Goal: Task Accomplishment & Management: Manage account settings

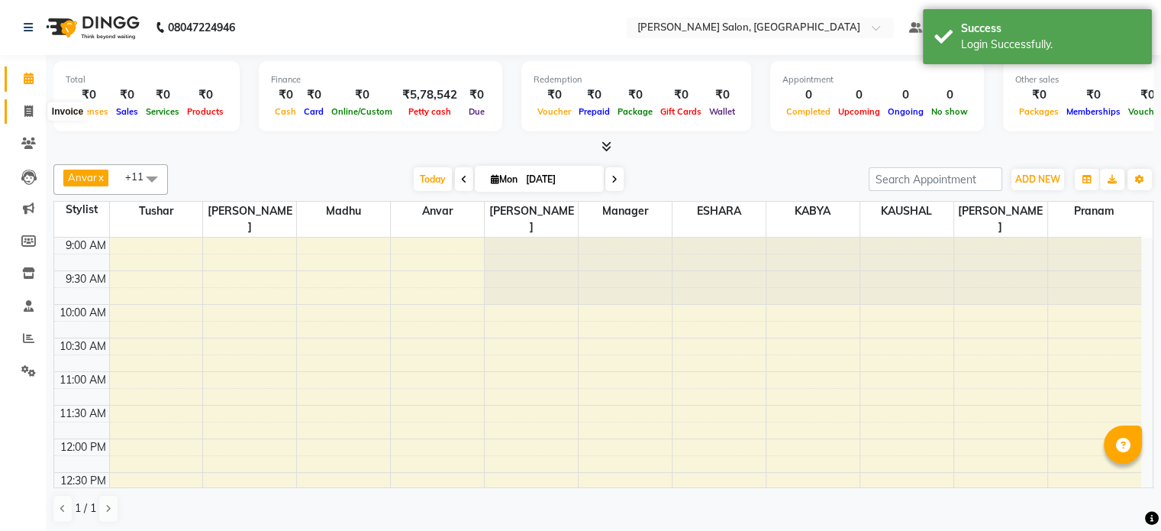
click at [24, 107] on icon at bounding box center [28, 110] width 8 height 11
select select "service"
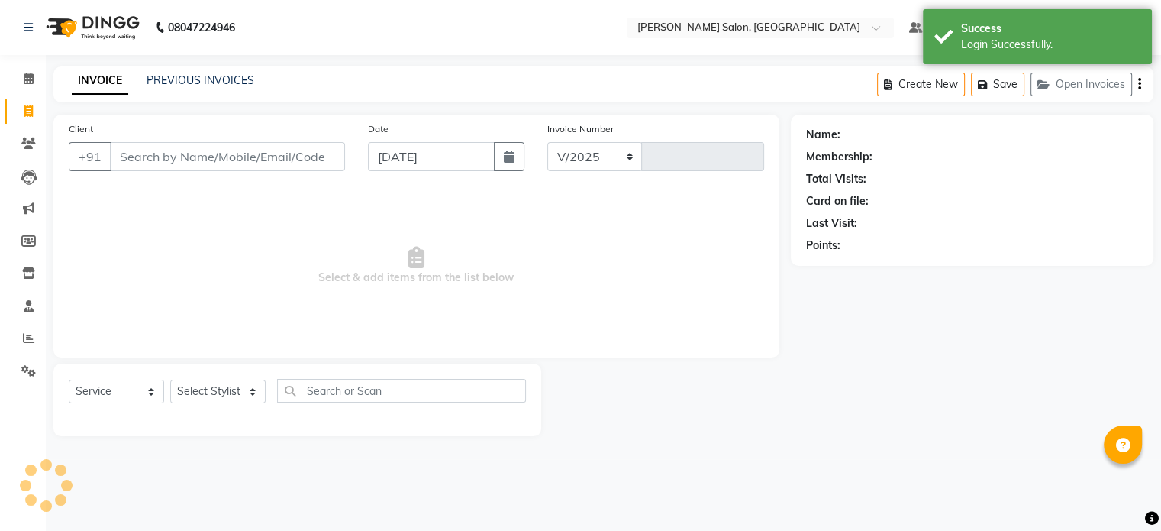
select select "7119"
type input "0312"
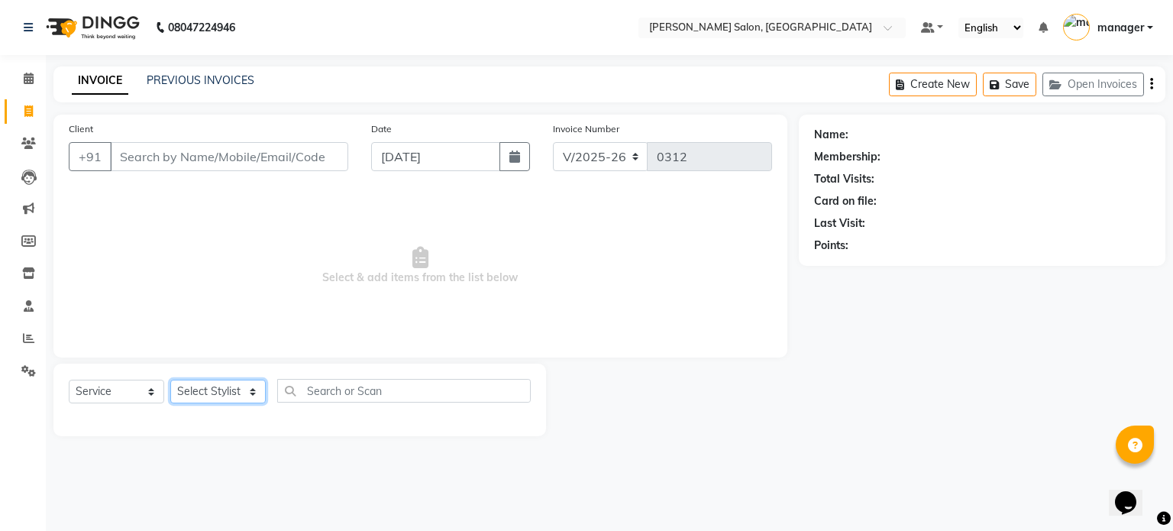
click at [212, 402] on select "Select Stylist [PERSON_NAME] ESHARA [PERSON_NAME] [PERSON_NAME] Madhu manager […" at bounding box center [217, 391] width 95 height 24
select select "69627"
click at [170, 380] on select "Select Stylist [PERSON_NAME] ESHARA [PERSON_NAME] [PERSON_NAME] Madhu manager […" at bounding box center [217, 391] width 95 height 24
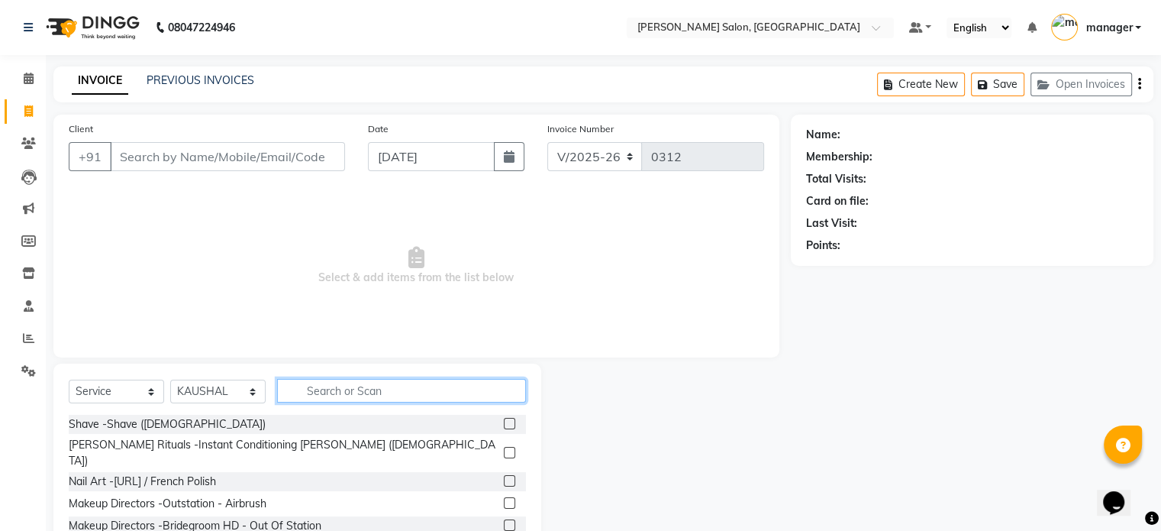
click at [400, 393] on input "text" at bounding box center [401, 391] width 249 height 24
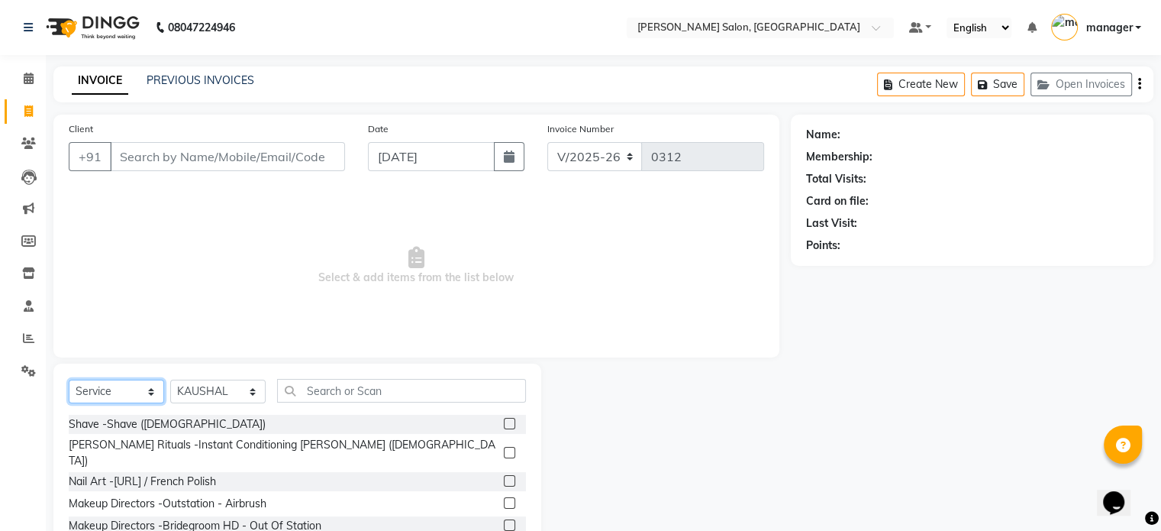
click at [134, 392] on select "Select Service Product Membership Package Voucher Prepaid Gift Card" at bounding box center [116, 391] width 95 height 24
select select "product"
click at [69, 380] on select "Select Service Product Membership Package Voucher Prepaid Gift Card" at bounding box center [116, 391] width 95 height 24
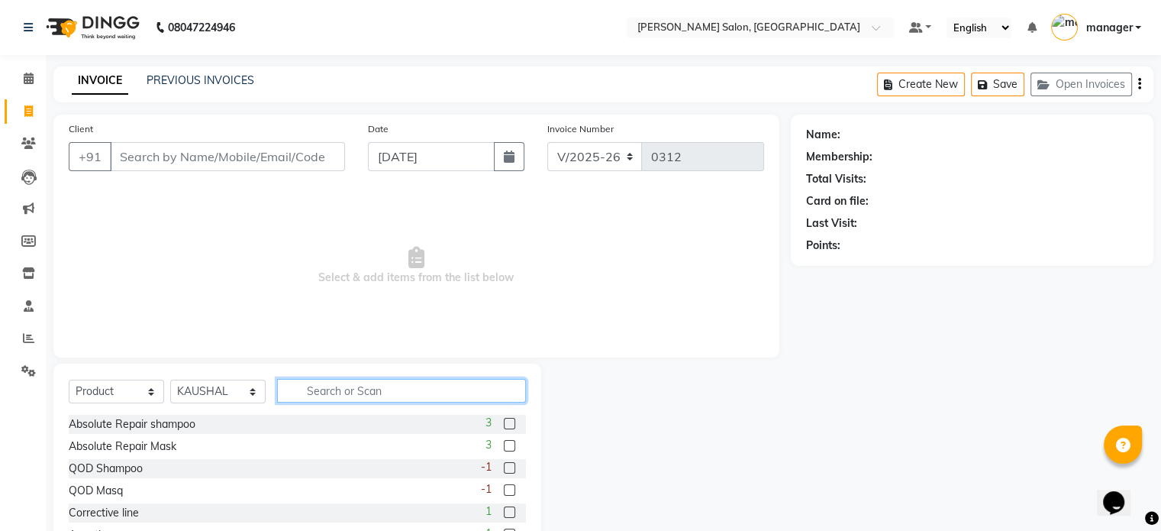
click at [305, 392] on input "text" at bounding box center [401, 391] width 249 height 24
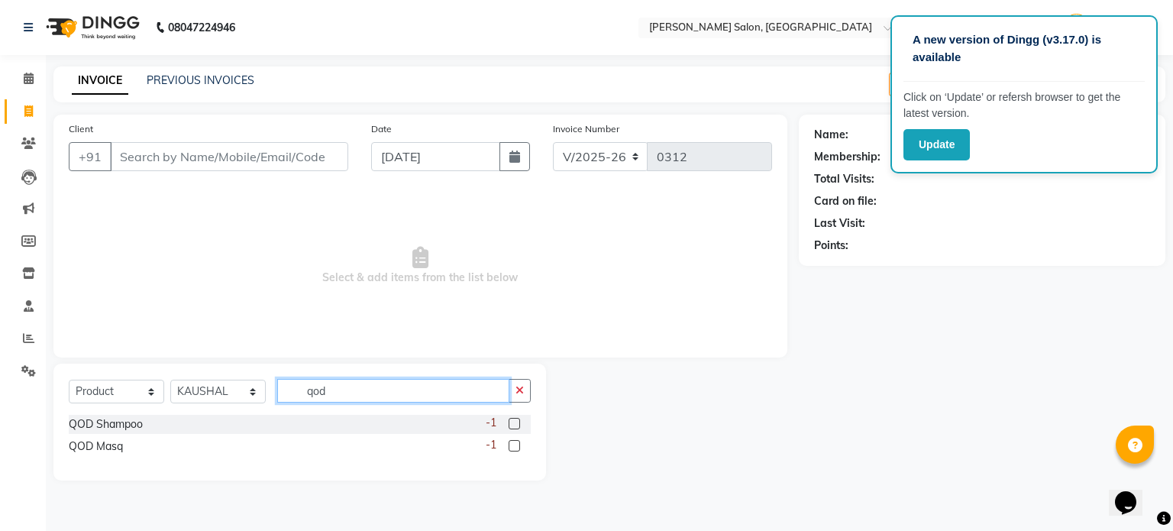
type input "qod"
click at [515, 424] on label at bounding box center [513, 423] width 11 height 11
click at [515, 424] on input "checkbox" at bounding box center [513, 424] width 10 height 10
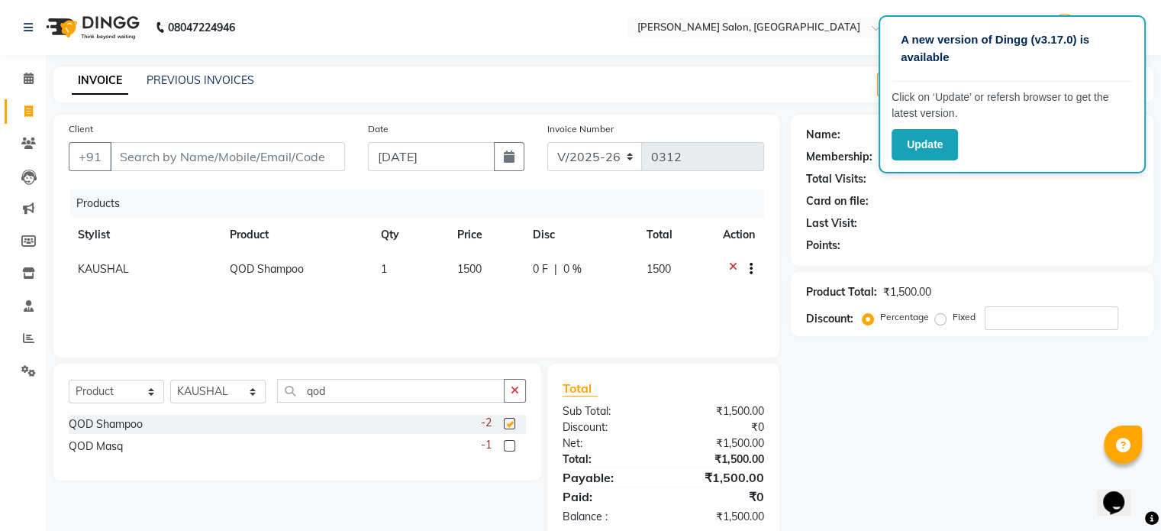
checkbox input "false"
click at [505, 445] on label at bounding box center [509, 445] width 11 height 11
click at [505, 445] on input "checkbox" at bounding box center [509, 446] width 10 height 10
checkbox input "false"
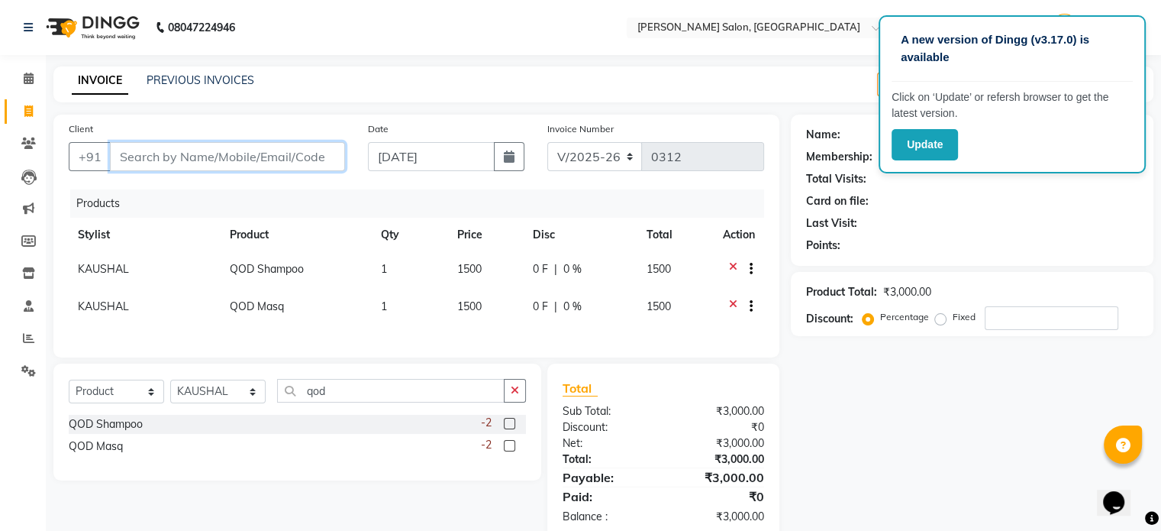
click at [271, 162] on input "Client" at bounding box center [227, 156] width 235 height 29
type input "9"
type input "0"
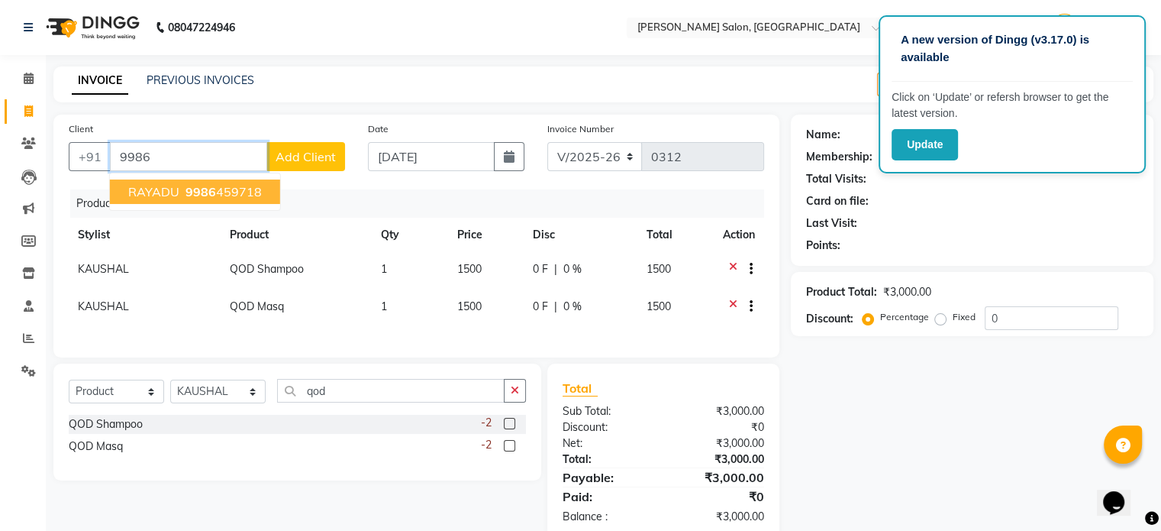
click at [211, 195] on span "9986" at bounding box center [200, 191] width 31 height 15
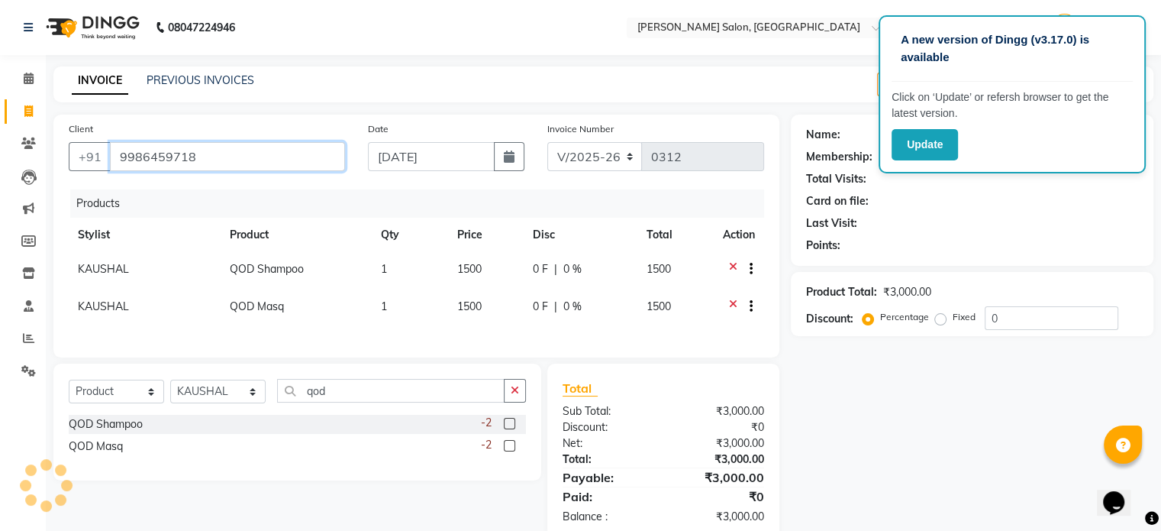
type input "9986459718"
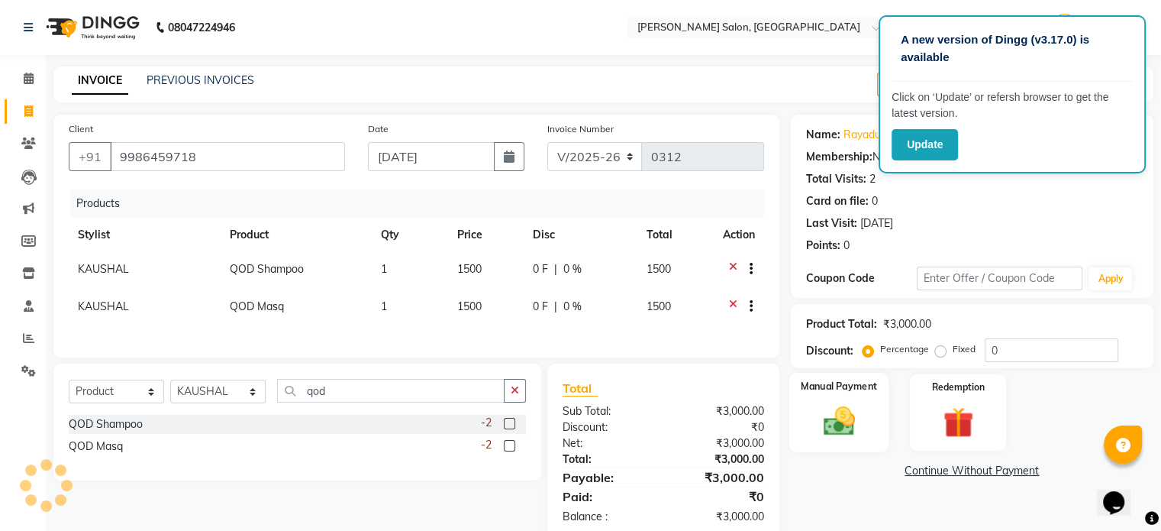
click at [853, 417] on img at bounding box center [838, 421] width 51 height 37
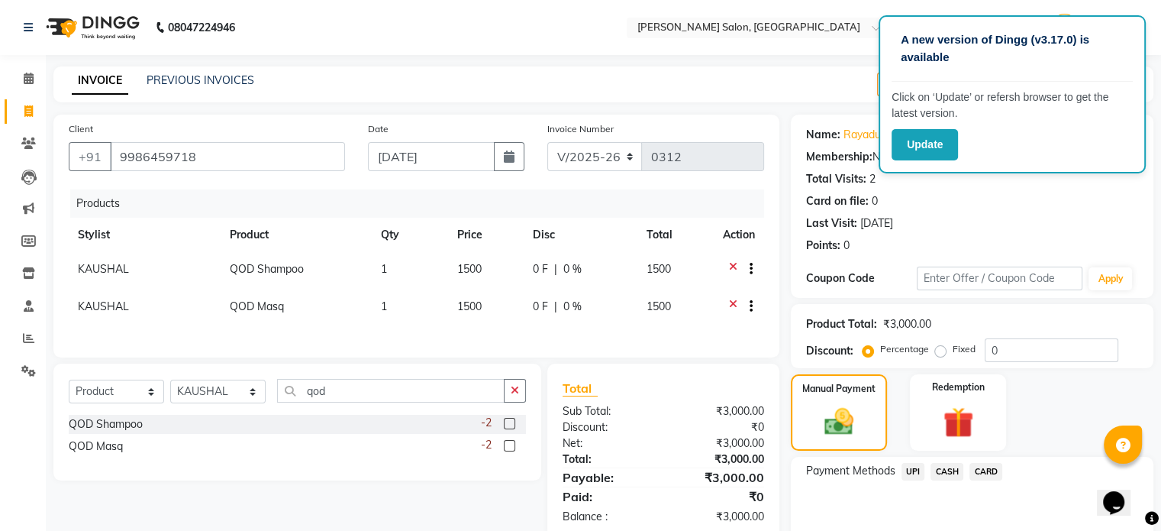
scroll to position [70, 0]
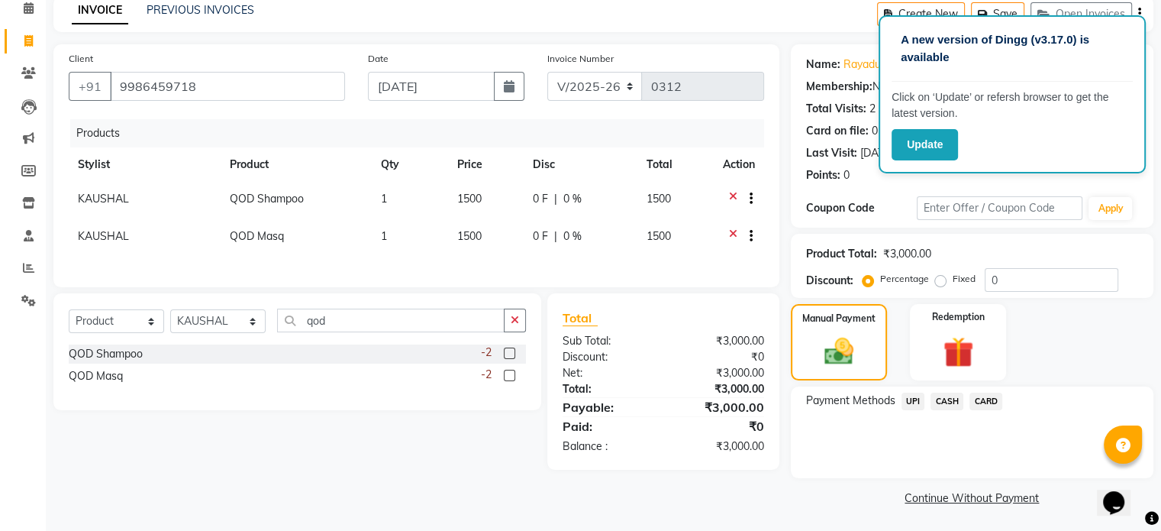
click at [989, 400] on span "CARD" at bounding box center [985, 401] width 33 height 18
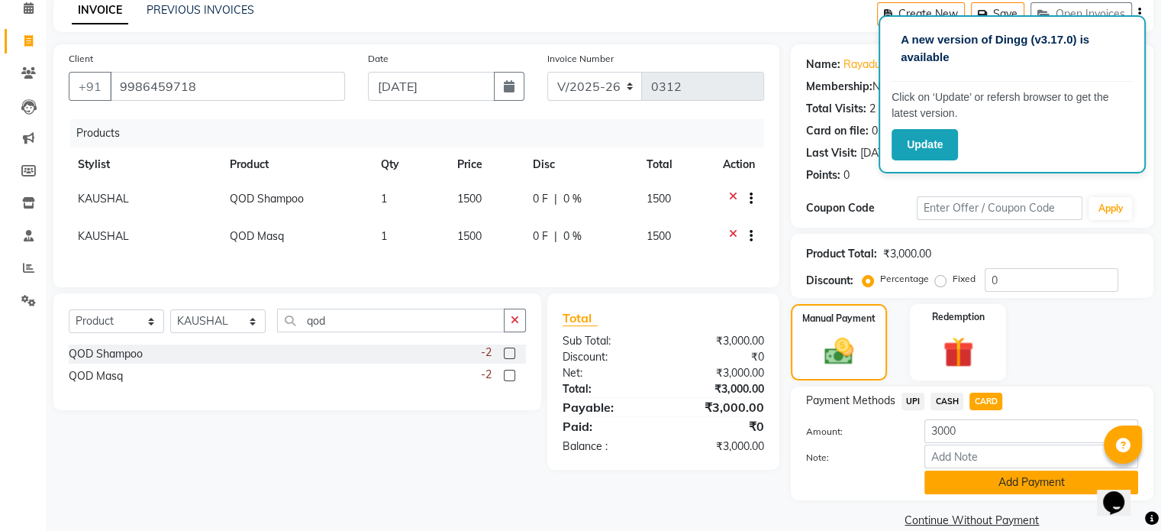
click at [1030, 478] on button "Add Payment" at bounding box center [1031, 482] width 214 height 24
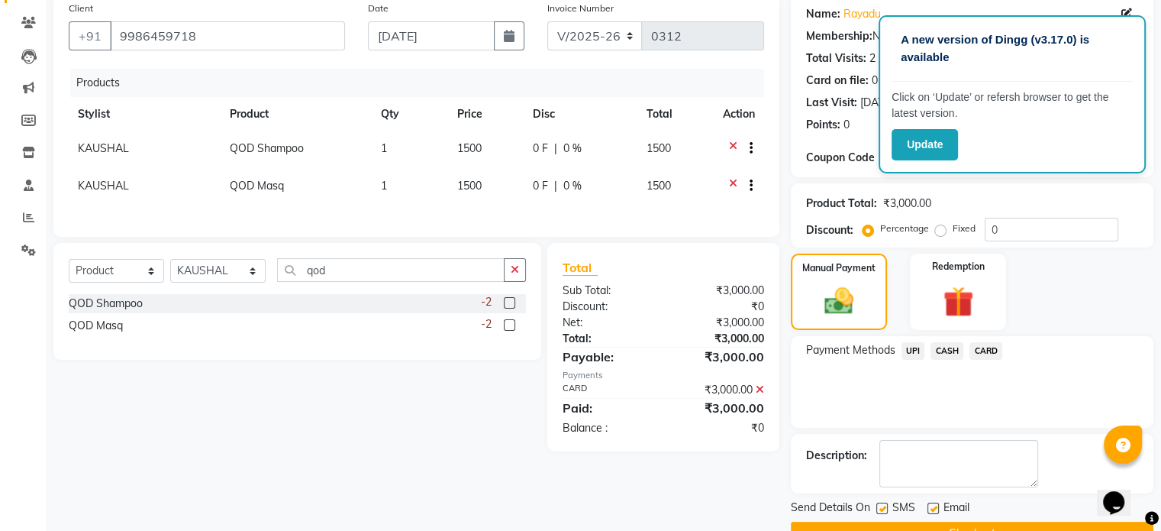
scroll to position [156, 0]
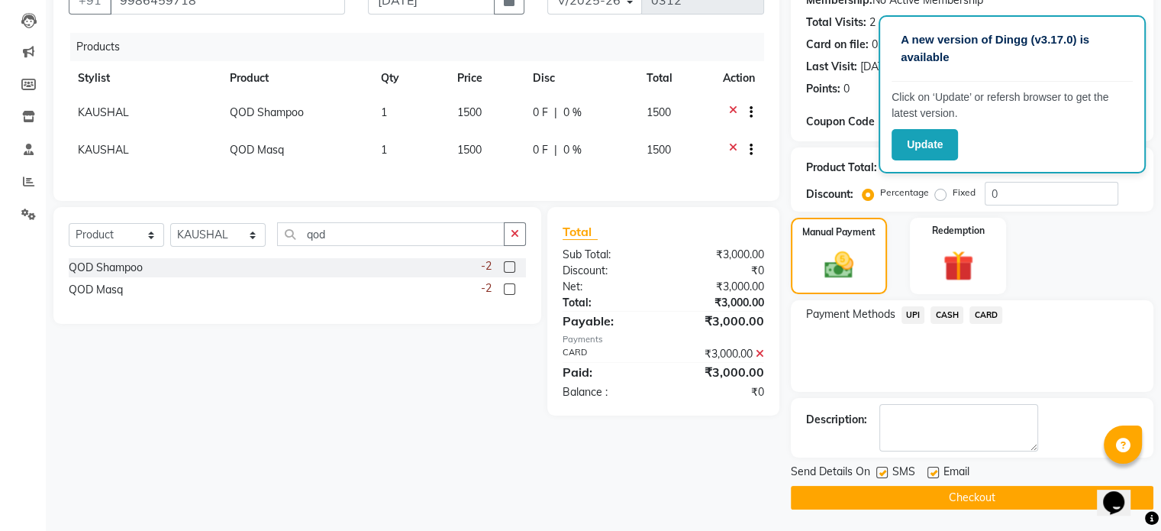
click at [921, 491] on button "Checkout" at bounding box center [972, 497] width 363 height 24
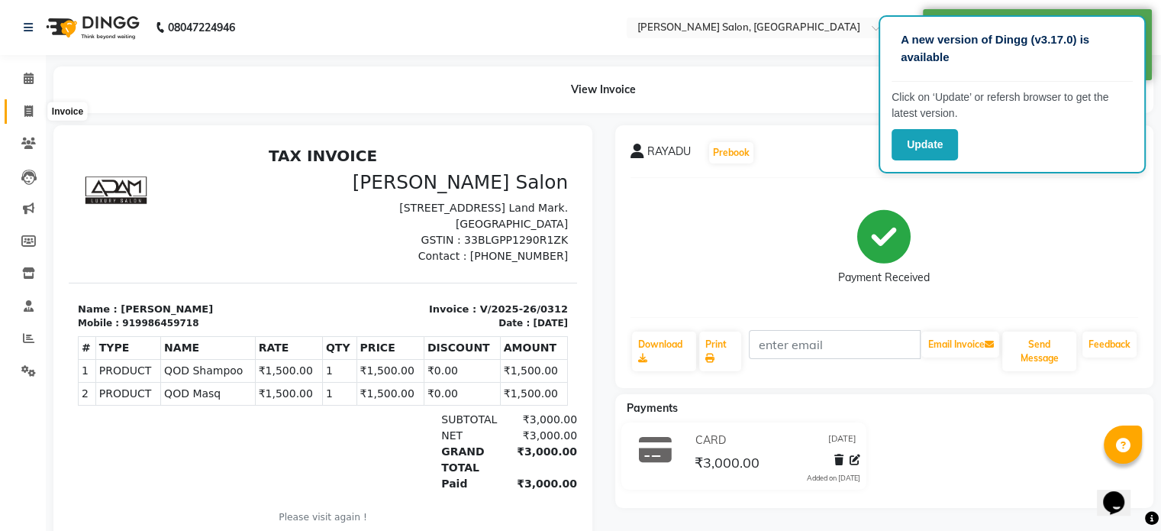
click at [23, 106] on span at bounding box center [28, 112] width 27 height 18
select select "service"
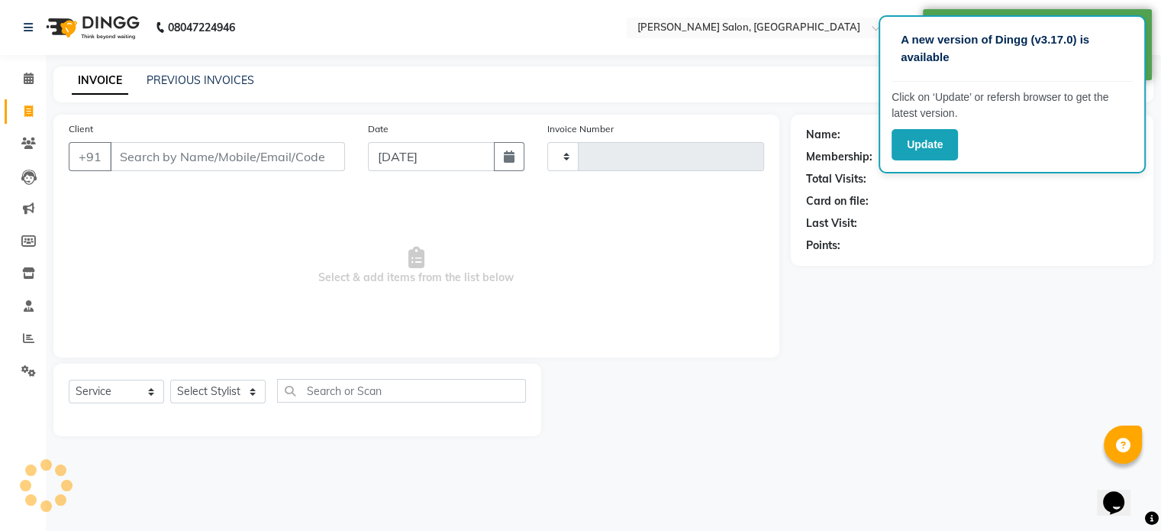
type input "0313"
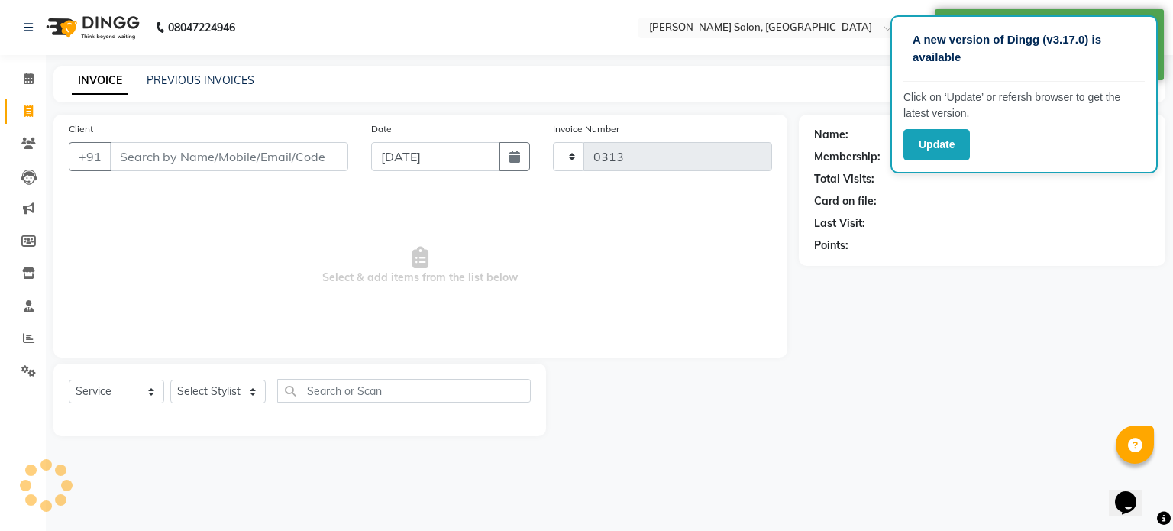
select select "7119"
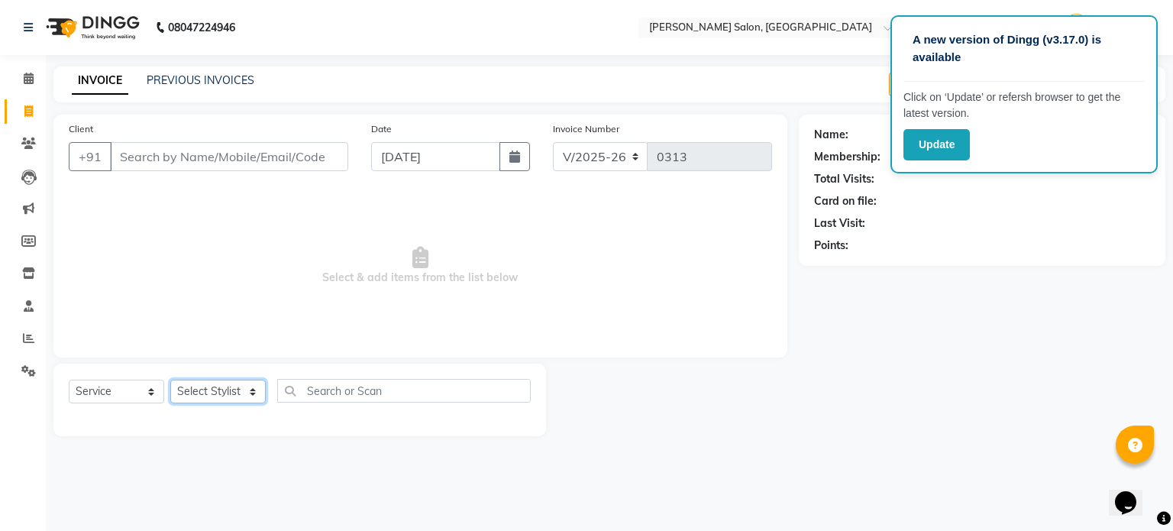
click at [202, 392] on select "Select Stylist Anvar CHARU ESHARA JAWED KABYA KAUSHAL Krithika Madhu manager MA…" at bounding box center [217, 391] width 95 height 24
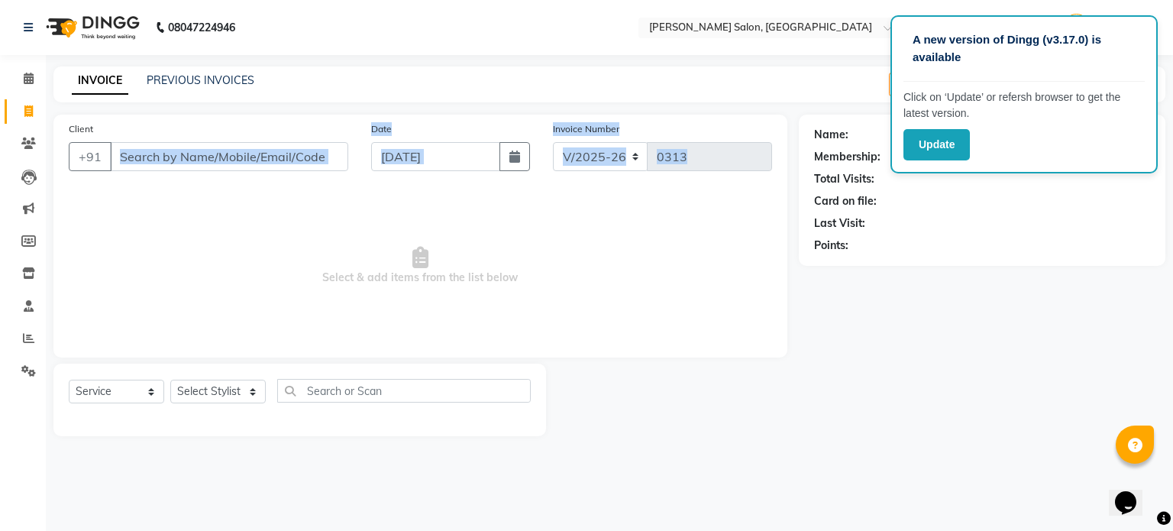
drag, startPoint x: 342, startPoint y: 234, endPoint x: 176, endPoint y: 147, distance: 187.5
click at [176, 147] on div "Client +91 Date 01-09-2025 Invoice Number V/2025 V/2025-26 0313 Select & add it…" at bounding box center [420, 236] width 734 height 243
click at [176, 173] on div "Client +91" at bounding box center [208, 152] width 302 height 63
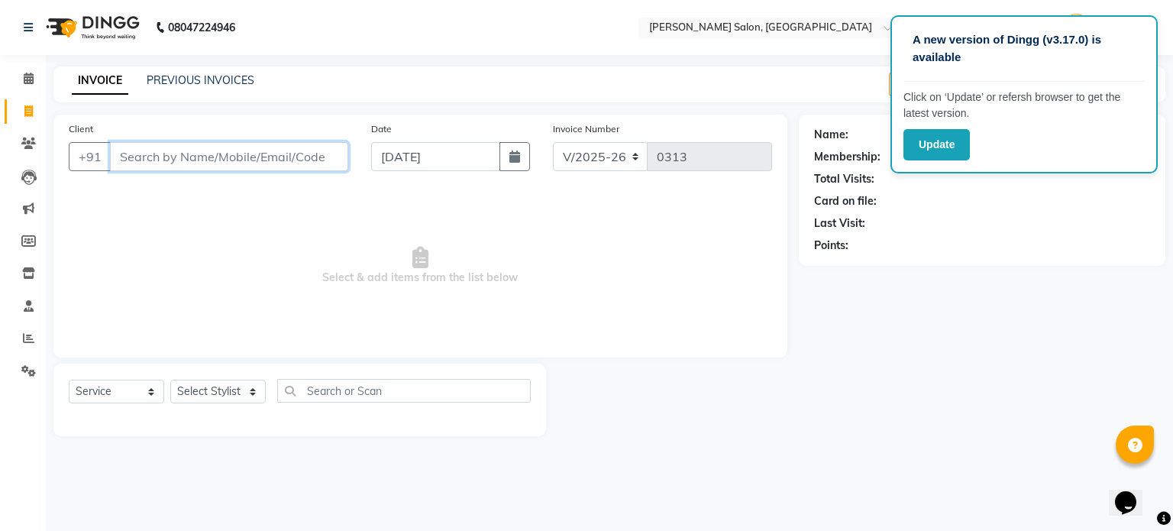
click at [180, 155] on input "Client" at bounding box center [229, 156] width 238 height 29
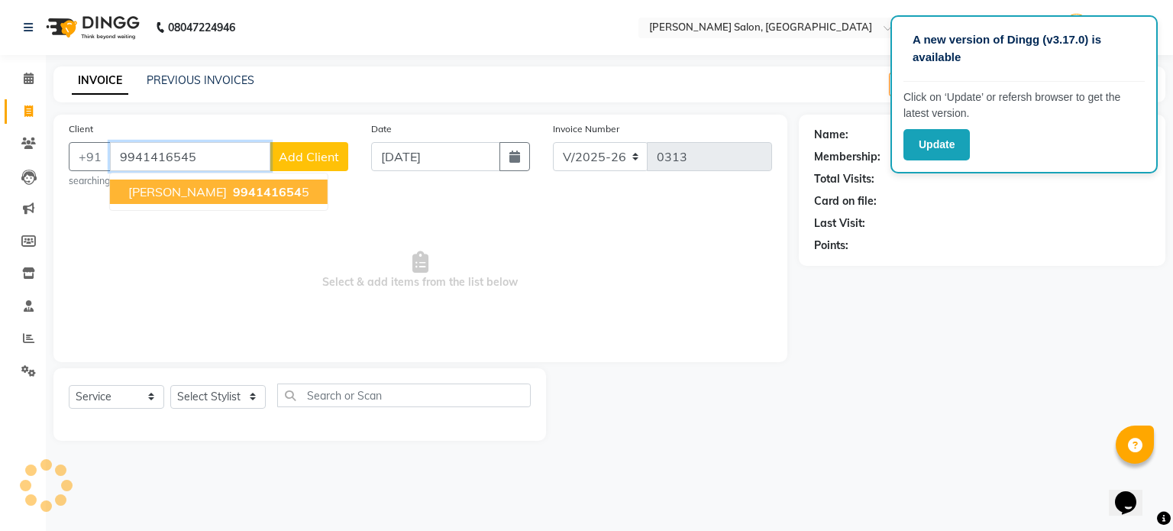
type input "9941416545"
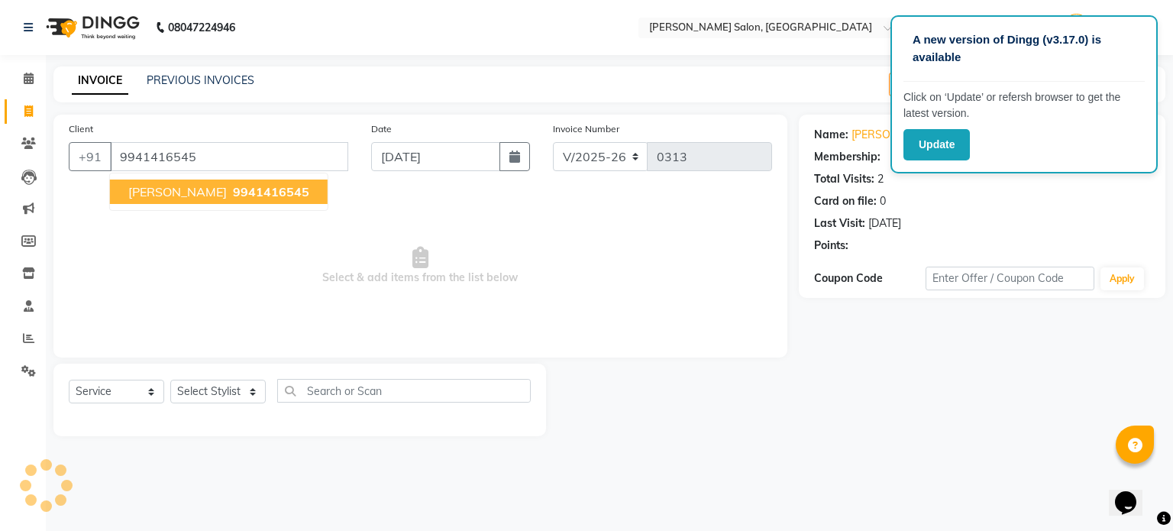
click at [197, 195] on span "[PERSON_NAME]" at bounding box center [177, 191] width 98 height 15
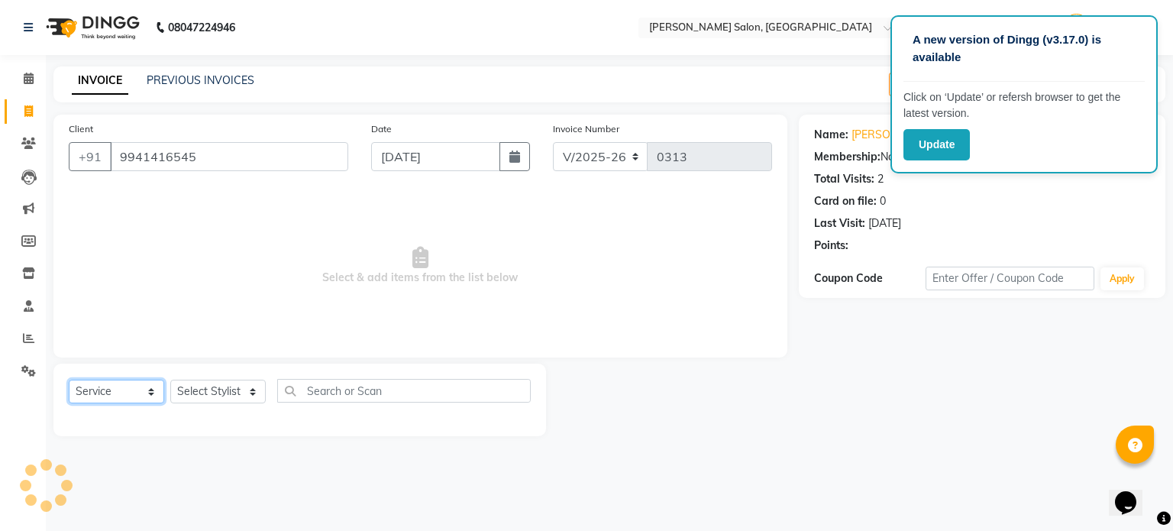
click at [133, 391] on select "Select Service Product Membership Package Voucher Prepaid Gift Card" at bounding box center [116, 391] width 95 height 24
select select "product"
click at [69, 380] on select "Select Service Product Membership Package Voucher Prepaid Gift Card" at bounding box center [116, 391] width 95 height 24
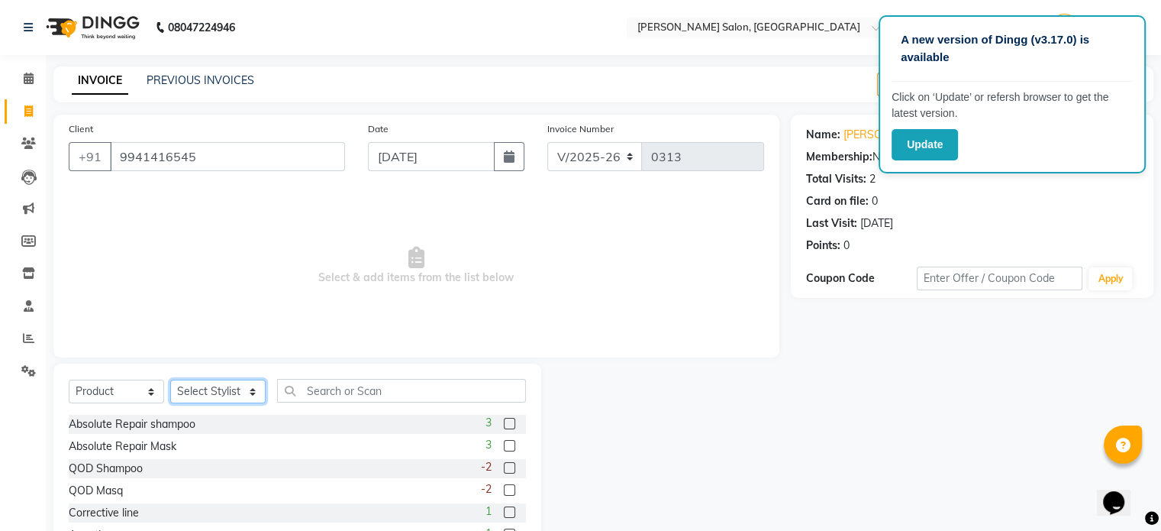
click at [215, 395] on select "Select Stylist Anvar CHARU ESHARA JAWED KABYA KAUSHAL Krithika Madhu manager MA…" at bounding box center [217, 391] width 95 height 24
select select "69627"
click at [170, 380] on select "Select Stylist Anvar CHARU ESHARA JAWED KABYA KAUSHAL Krithika Madhu manager MA…" at bounding box center [217, 391] width 95 height 24
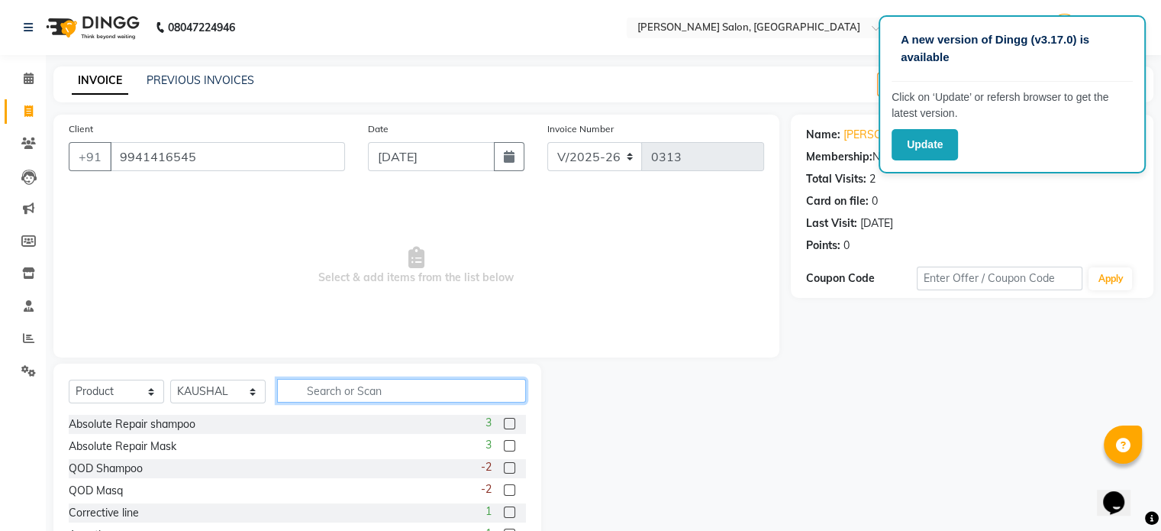
click at [326, 391] on input "text" at bounding box center [401, 391] width 249 height 24
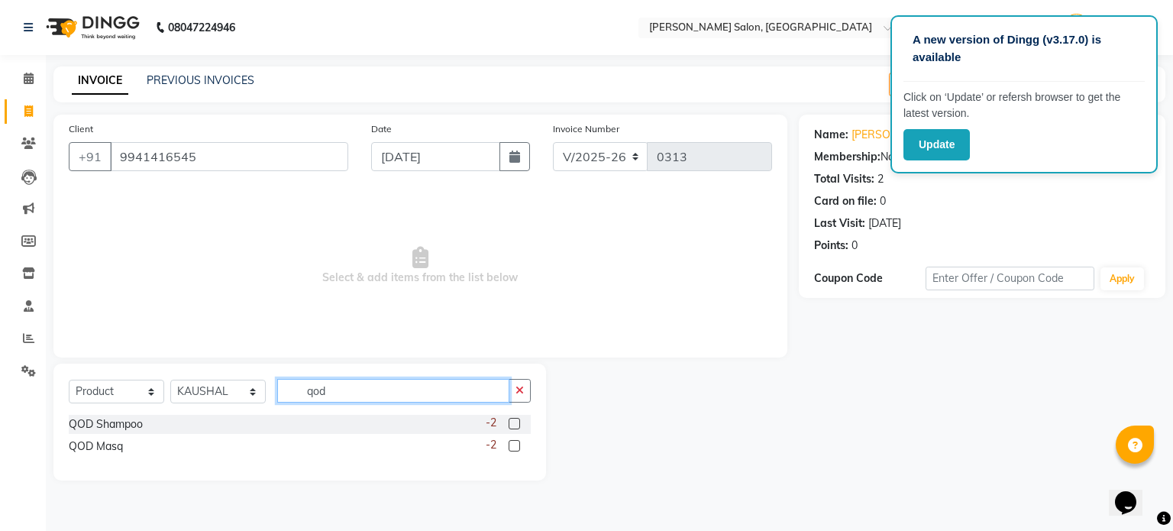
type input "qod"
click at [514, 427] on label at bounding box center [513, 423] width 11 height 11
click at [514, 427] on input "checkbox" at bounding box center [513, 424] width 10 height 10
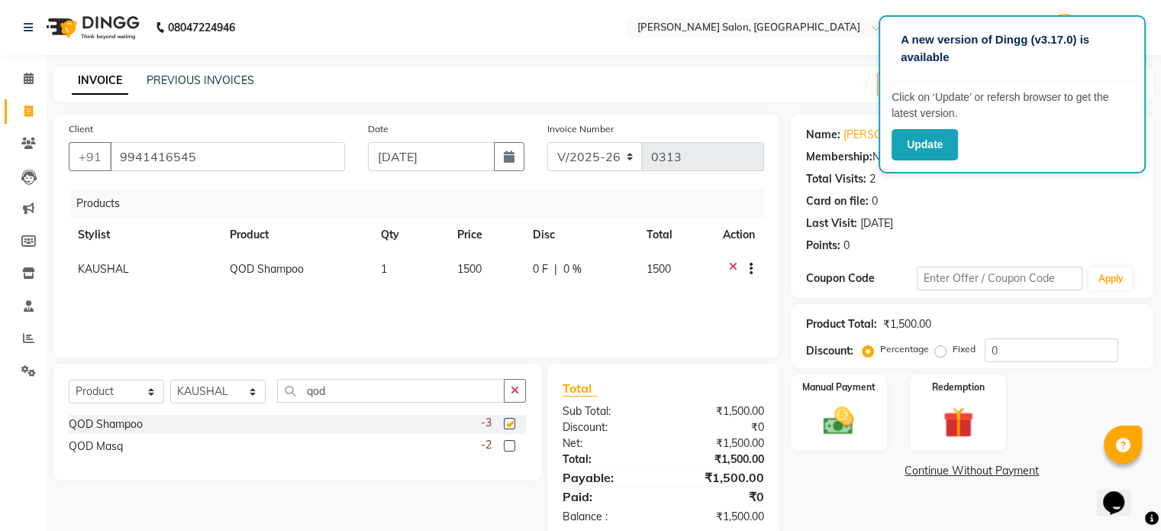
checkbox input "false"
click at [511, 445] on label at bounding box center [509, 445] width 11 height 11
click at [511, 445] on input "checkbox" at bounding box center [509, 446] width 10 height 10
checkbox input "false"
click at [476, 266] on span "1500" at bounding box center [469, 269] width 24 height 14
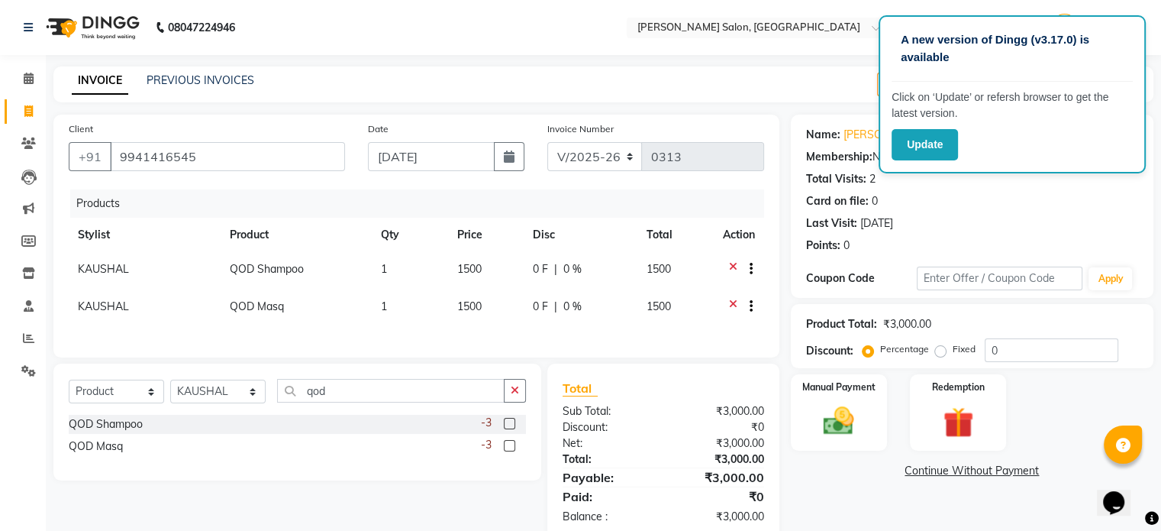
select select "69627"
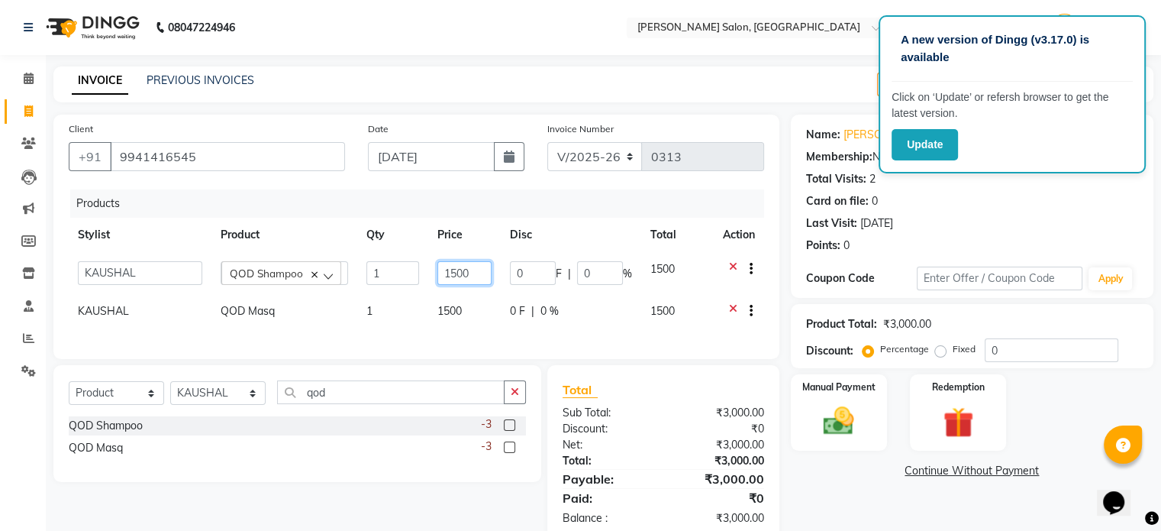
click at [473, 274] on input "1500" at bounding box center [464, 273] width 54 height 24
type input "1650"
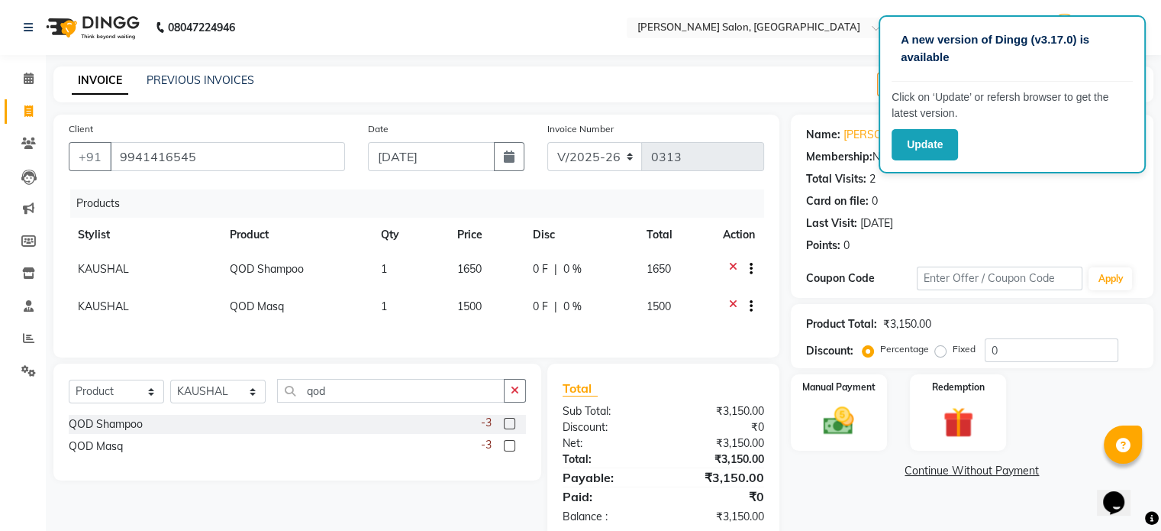
click at [467, 317] on td "1500" at bounding box center [486, 307] width 76 height 37
select select "69627"
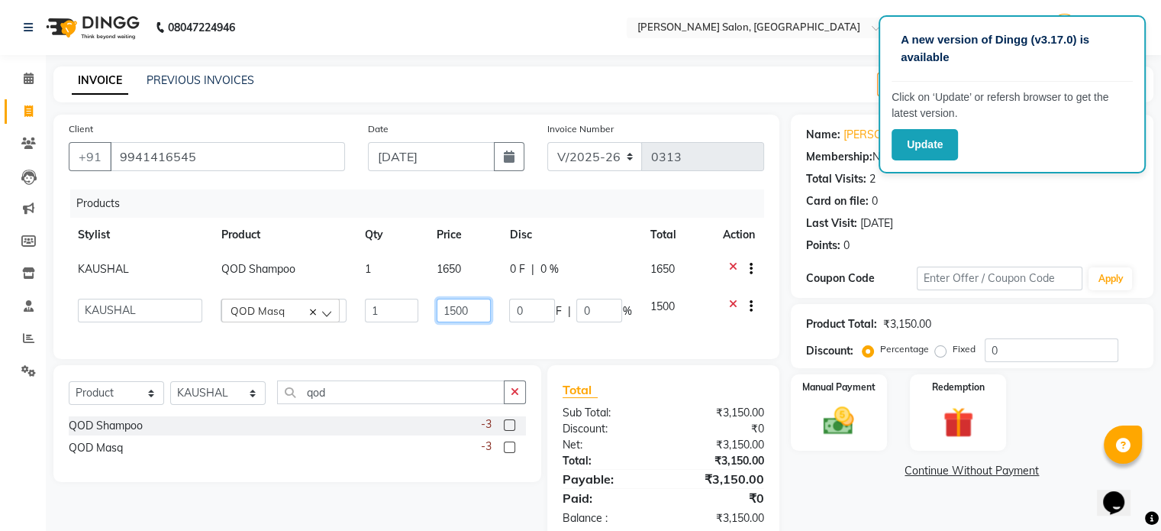
click at [475, 311] on input "1500" at bounding box center [464, 310] width 54 height 24
type input "1650"
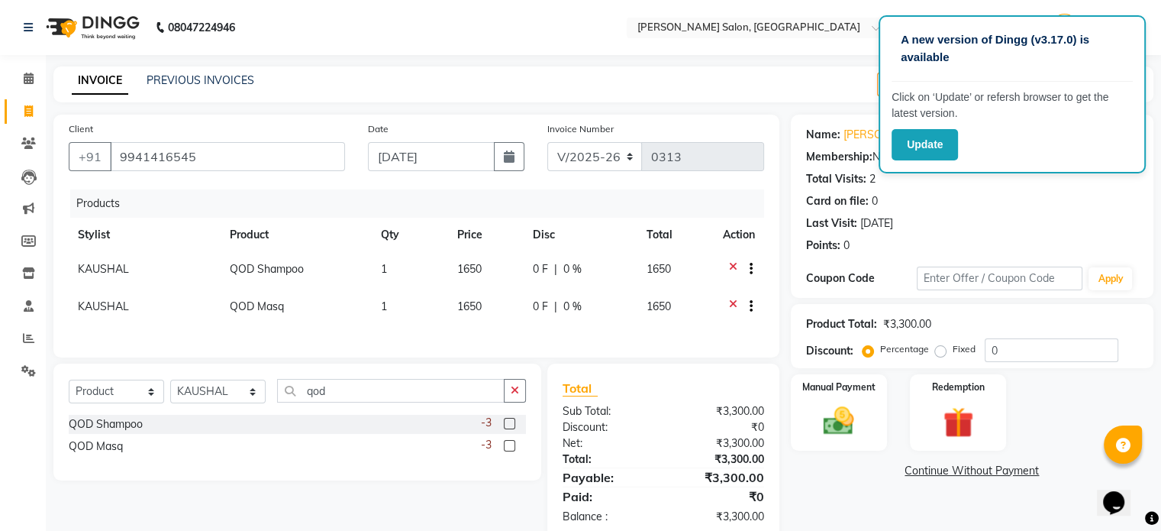
click at [696, 337] on div "Products Stylist Product Qty Price Disc Total Action KAUSHAL QOD Shampoo 1 1650…" at bounding box center [416, 265] width 695 height 153
click at [868, 415] on div "Manual Payment" at bounding box center [839, 412] width 100 height 79
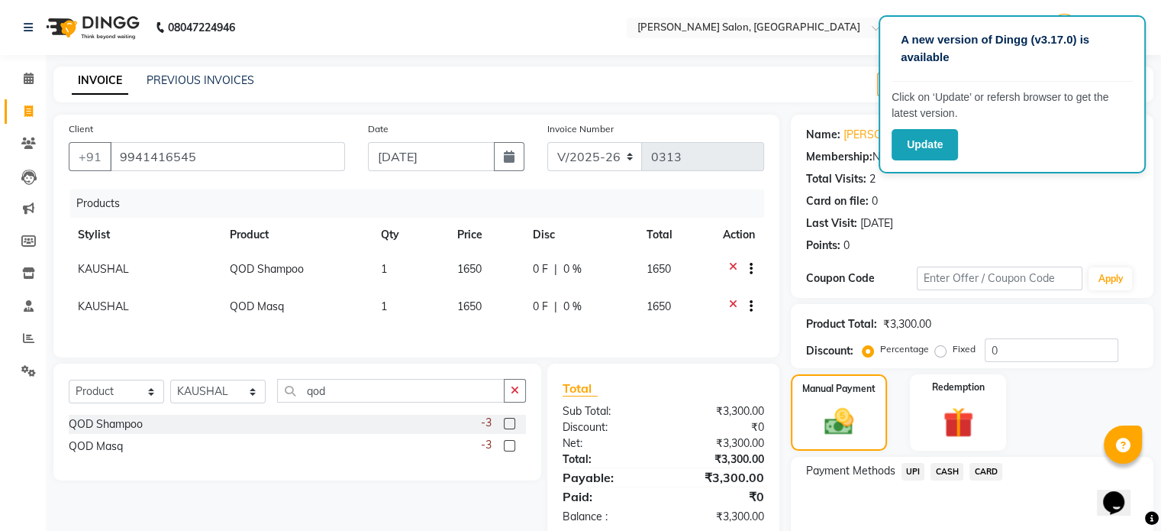
click at [955, 471] on span "CASH" at bounding box center [947, 472] width 33 height 18
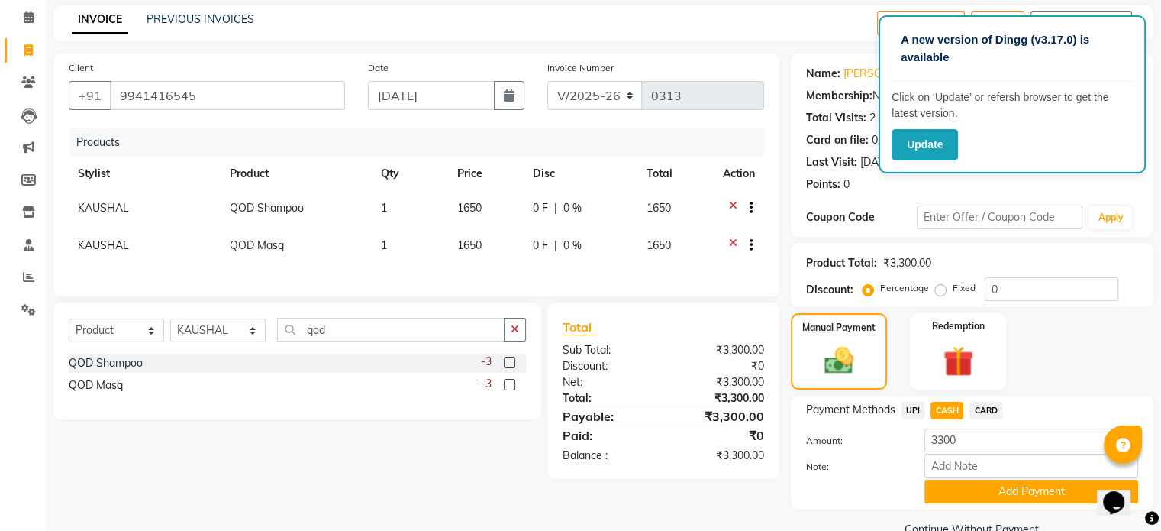
scroll to position [62, 0]
click at [1011, 492] on button "Add Payment" at bounding box center [1031, 491] width 214 height 24
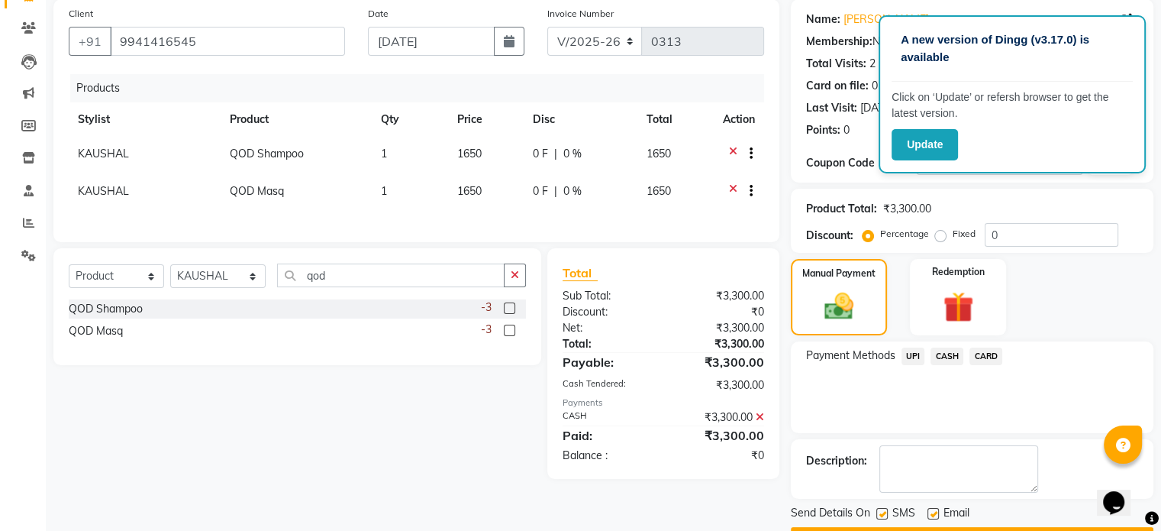
scroll to position [156, 0]
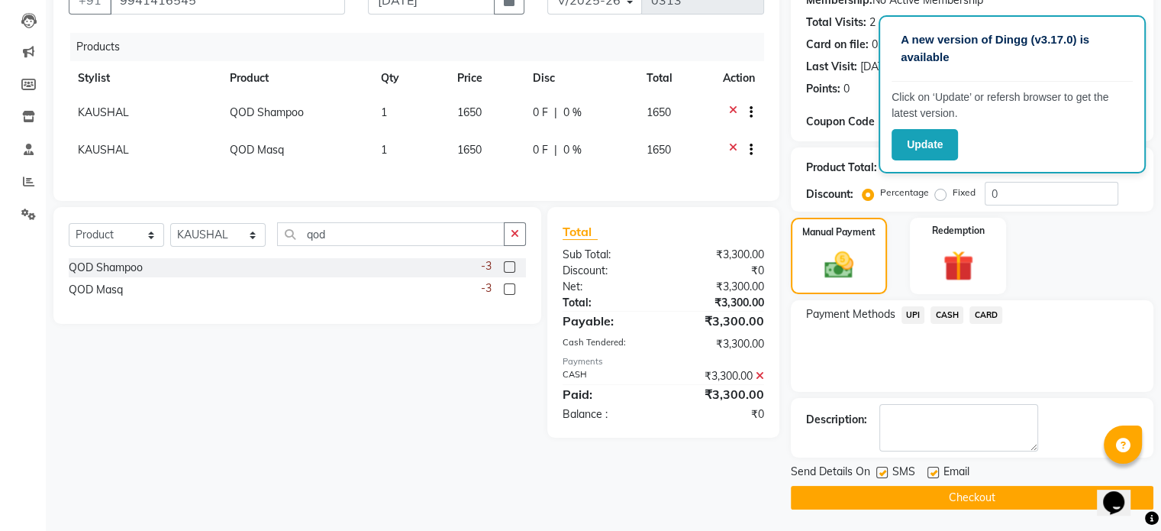
click at [928, 493] on button "Checkout" at bounding box center [972, 497] width 363 height 24
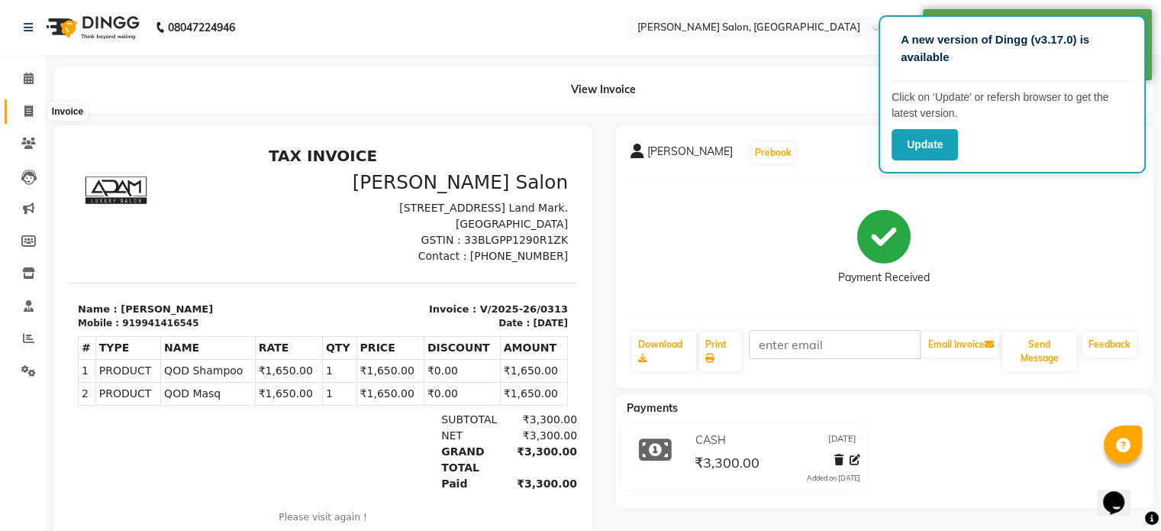
click at [34, 106] on span at bounding box center [28, 112] width 27 height 18
select select "service"
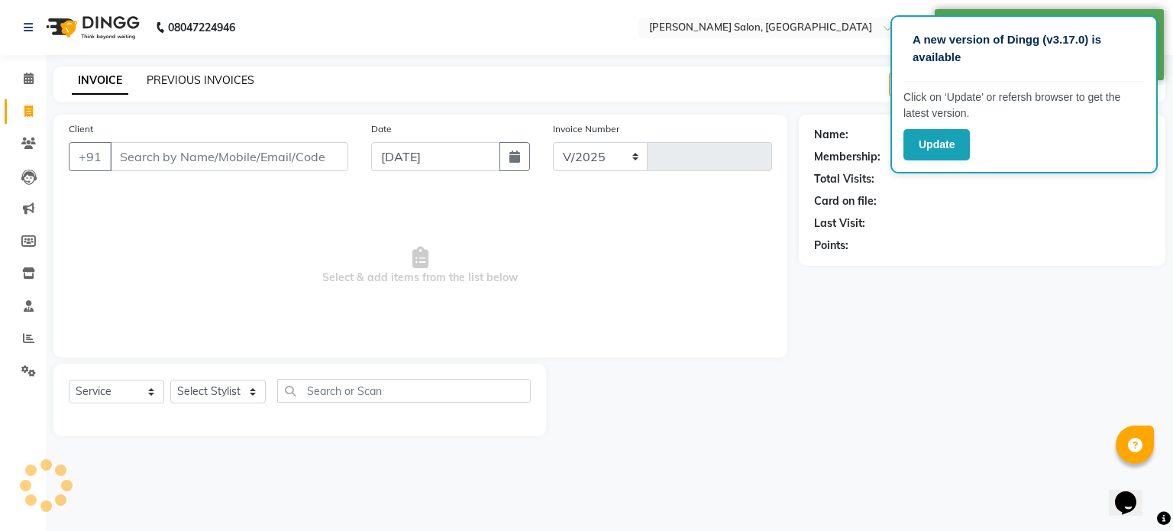
select select "7119"
type input "0314"
click at [225, 79] on link "PREVIOUS INVOICES" at bounding box center [201, 80] width 108 height 14
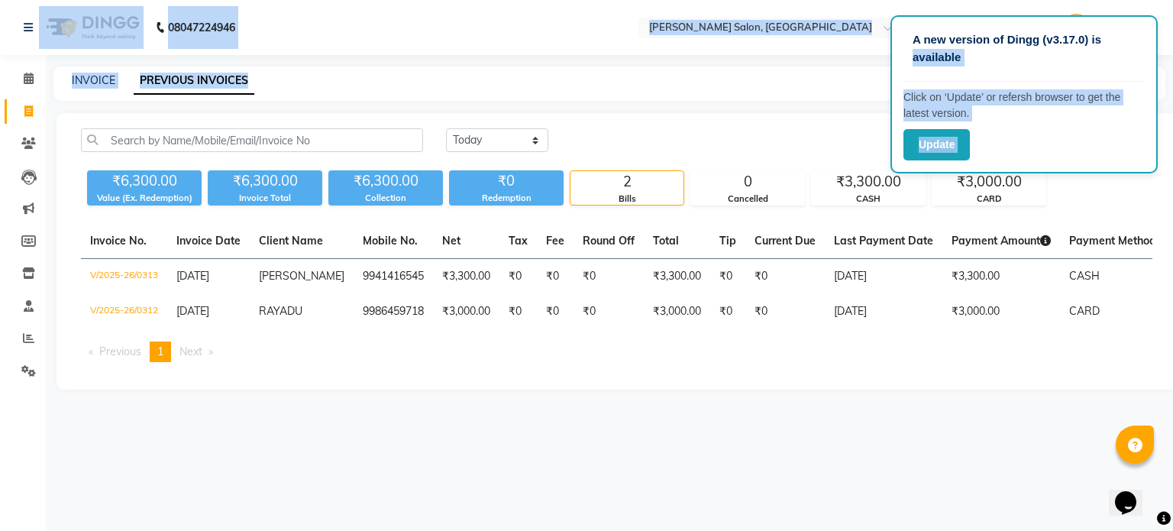
drag, startPoint x: 1117, startPoint y: 34, endPoint x: 850, endPoint y: 67, distance: 268.5
click at [850, 67] on app-root "A new version of Dingg (v3.17.0) is available Click on ‘Update’ or refersh brow…" at bounding box center [586, 206] width 1173 height 412
click at [850, 67] on div "INVOICE PREVIOUS INVOICES" at bounding box center [608, 83] width 1111 height 34
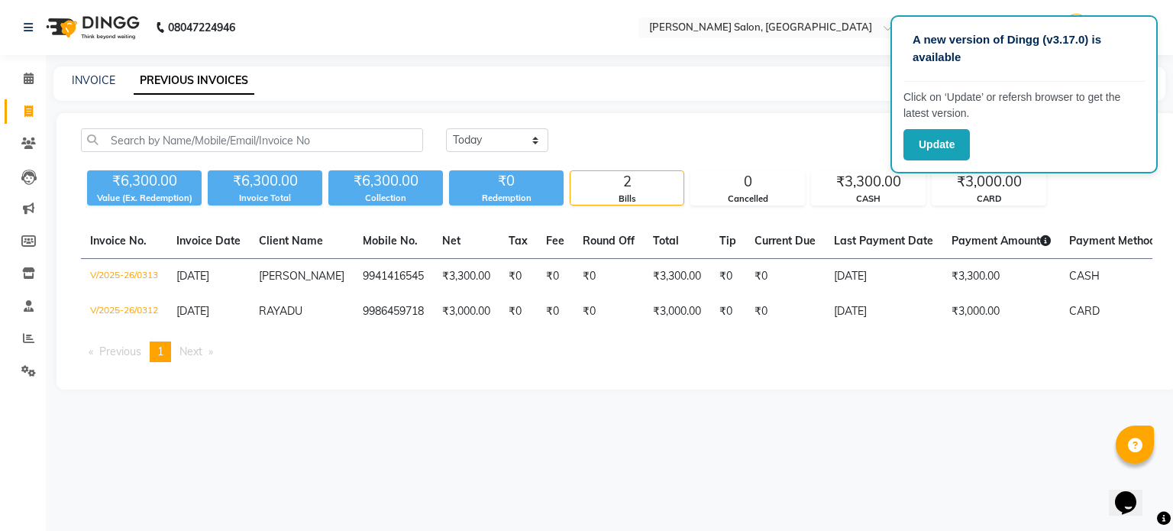
click at [1163, 30] on nav "08047224946 Select Location × Adam Luxury Salon, Alapakkam Main Road Default Pa…" at bounding box center [586, 27] width 1173 height 55
click at [934, 140] on button "Update" at bounding box center [936, 144] width 66 height 31
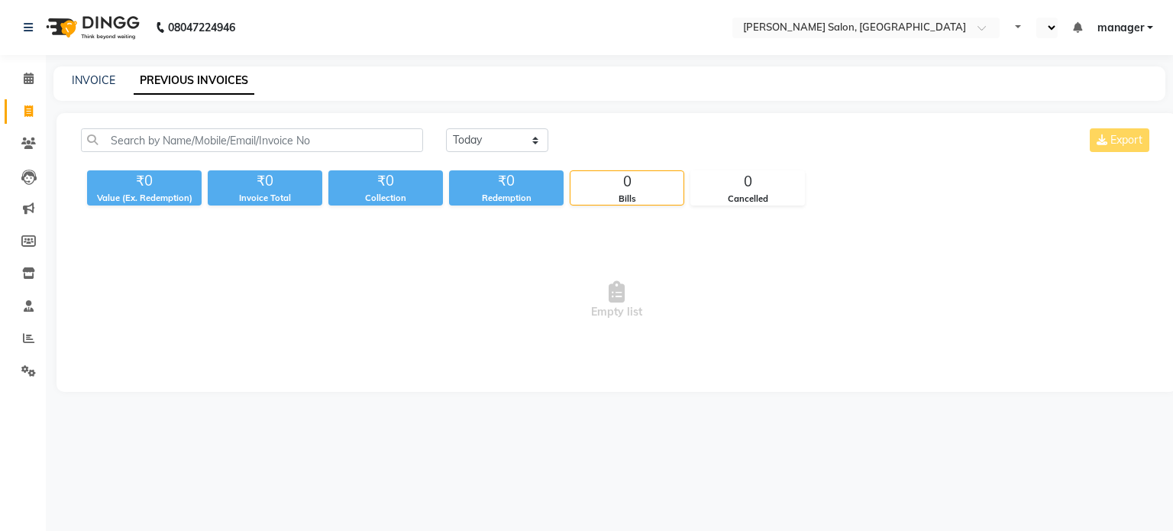
select select "en"
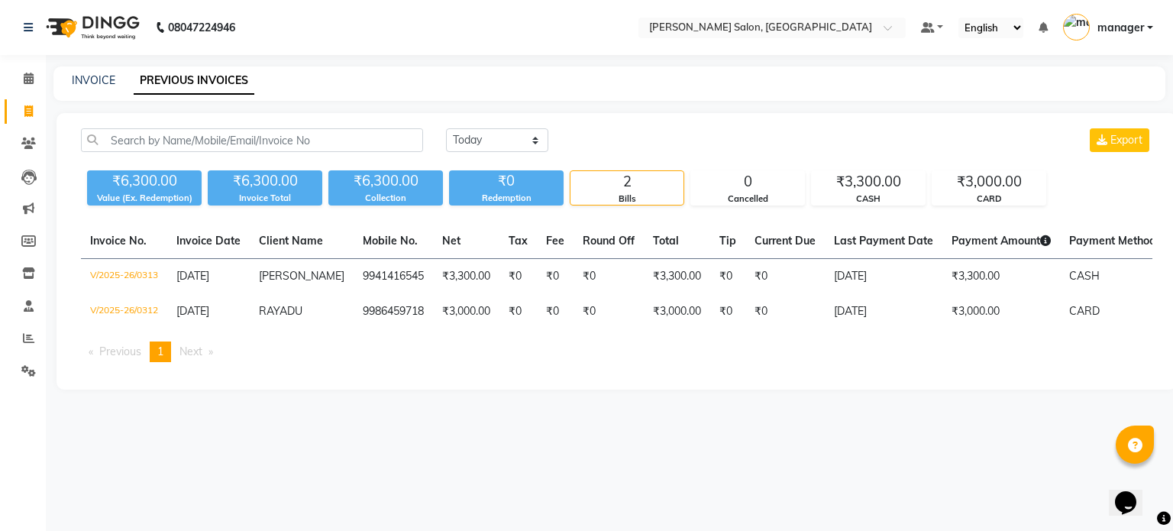
click at [1120, 22] on span "manager" at bounding box center [1120, 28] width 47 height 16
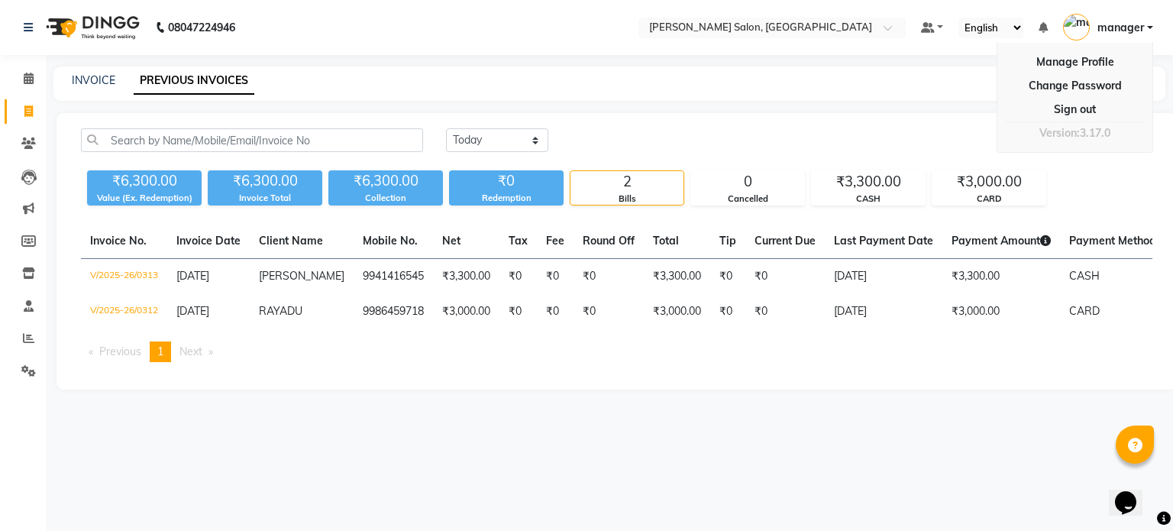
click at [910, 94] on div "INVOICE PREVIOUS INVOICES" at bounding box center [608, 83] width 1111 height 34
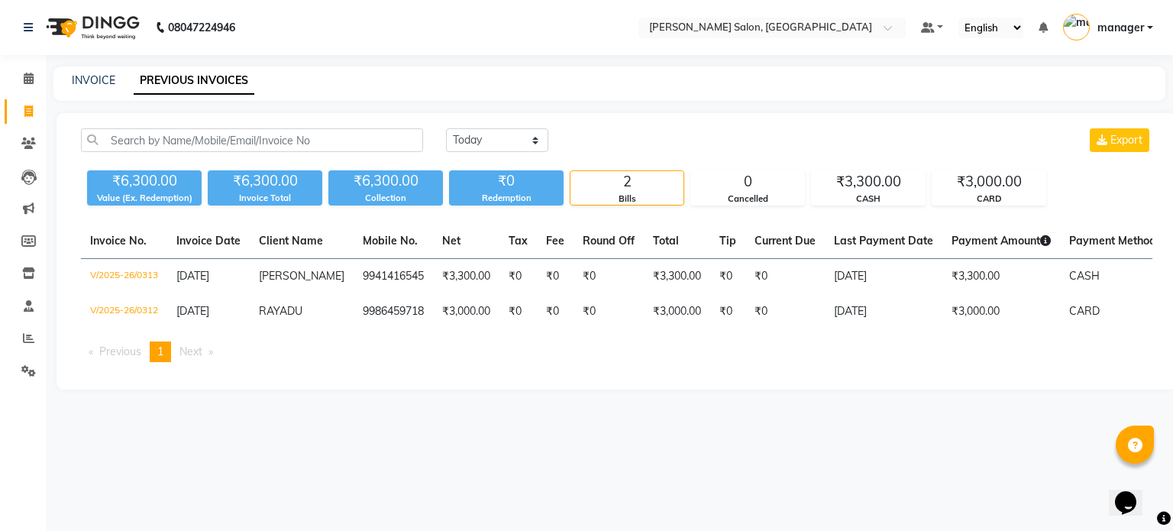
click at [1112, 34] on span "manager" at bounding box center [1120, 28] width 47 height 16
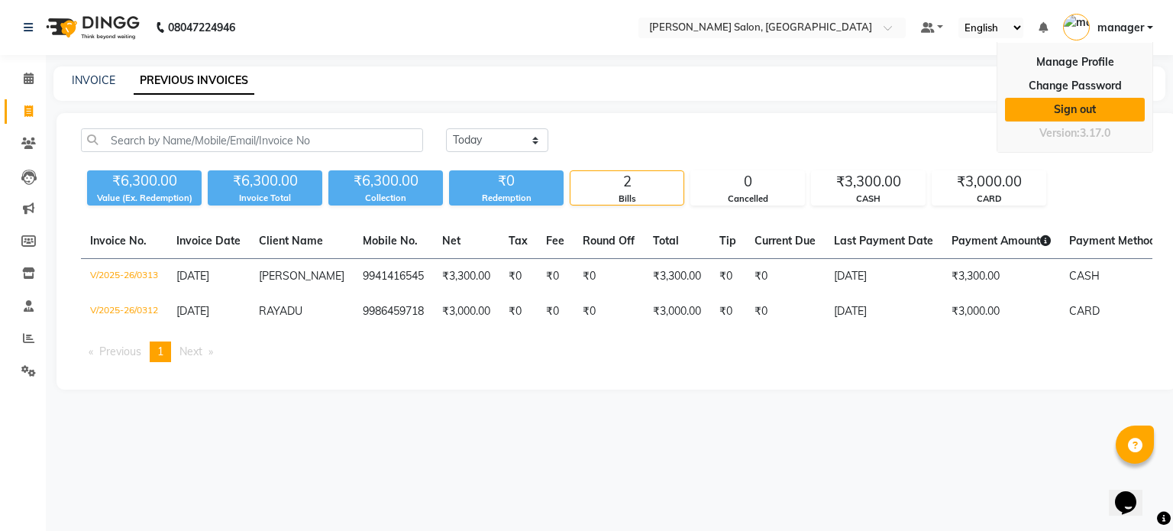
click at [1091, 108] on link "Sign out" at bounding box center [1075, 110] width 140 height 24
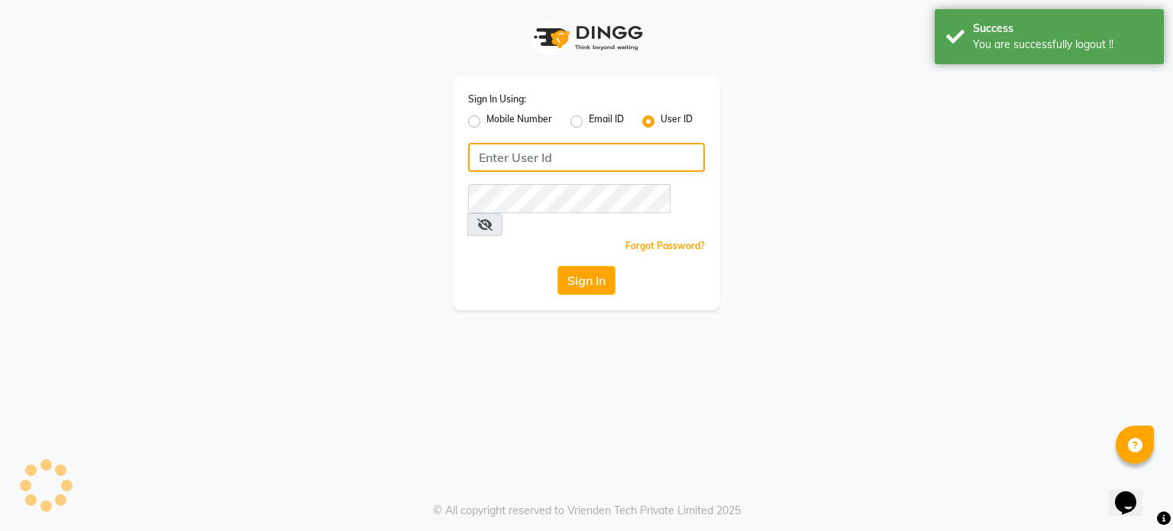
type input "9952551556"
